Goal: Navigation & Orientation: Find specific page/section

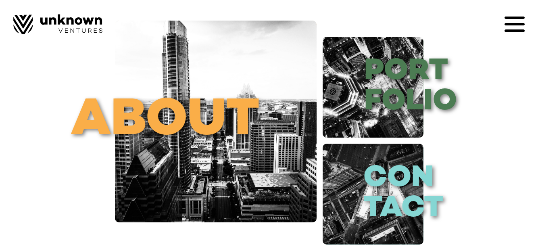
click at [513, 15] on icon at bounding box center [515, 24] width 20 height 20
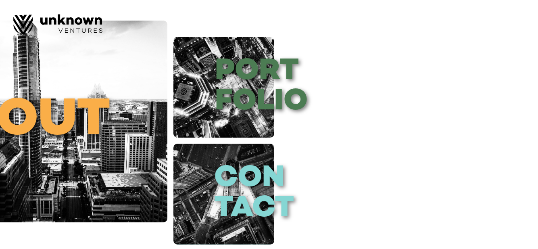
click at [261, 82] on div at bounding box center [269, 124] width 538 height 249
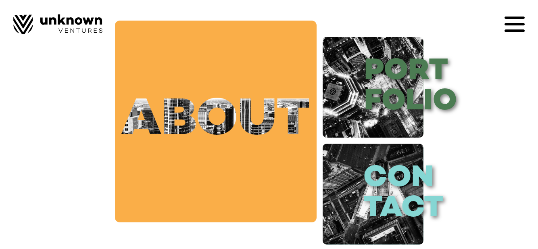
click at [189, 121] on link "about" at bounding box center [216, 122] width 202 height 202
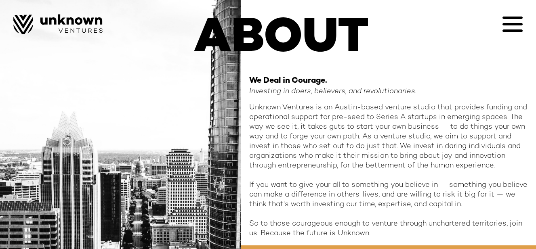
scroll to position [96, 0]
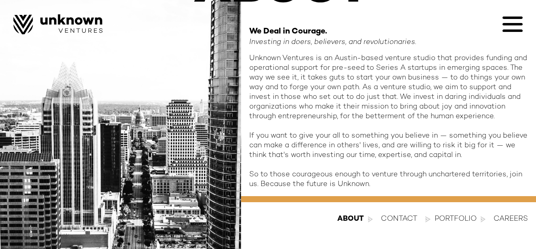
click at [387, 221] on div "contact" at bounding box center [399, 219] width 36 height 10
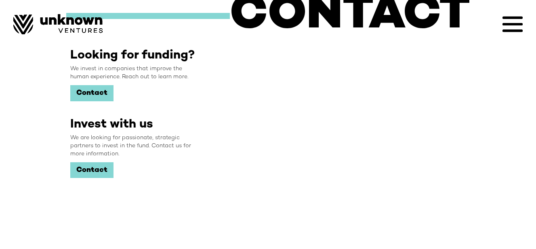
scroll to position [47, 0]
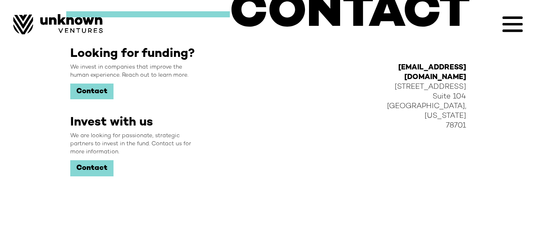
click at [520, 26] on icon at bounding box center [512, 24] width 20 height 20
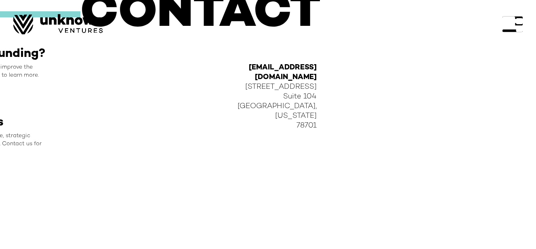
click at [509, 27] on div at bounding box center [512, 24] width 20 height 20
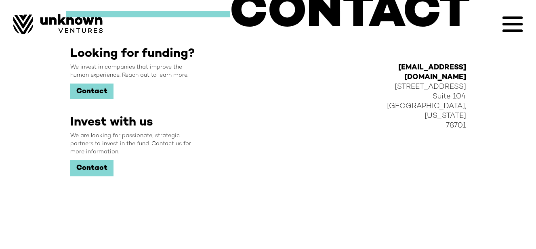
click at [511, 21] on icon at bounding box center [512, 24] width 20 height 20
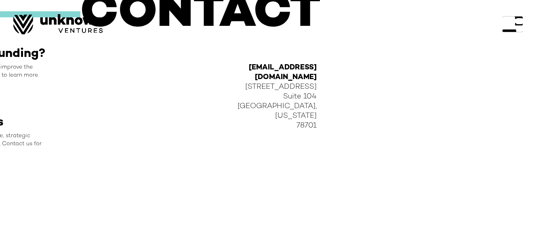
click at [513, 25] on div at bounding box center [512, 24] width 20 height 20
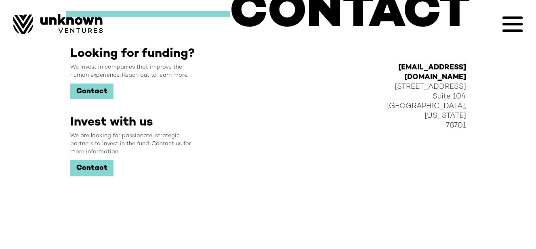
click at [26, 21] on img at bounding box center [57, 24] width 89 height 20
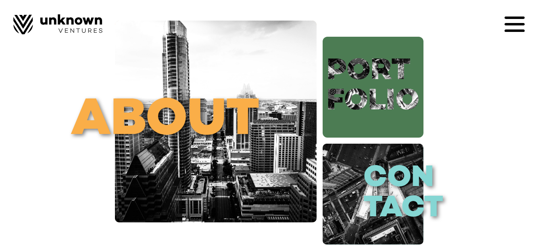
click at [415, 103] on link "port folio" at bounding box center [373, 87] width 101 height 101
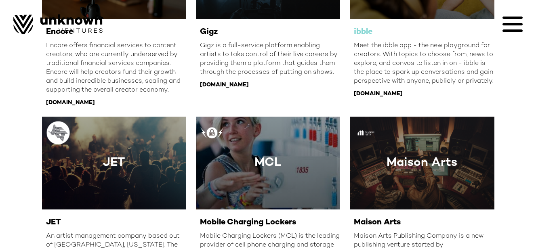
scroll to position [737, 0]
